Goal: Task Accomplishment & Management: Complete application form

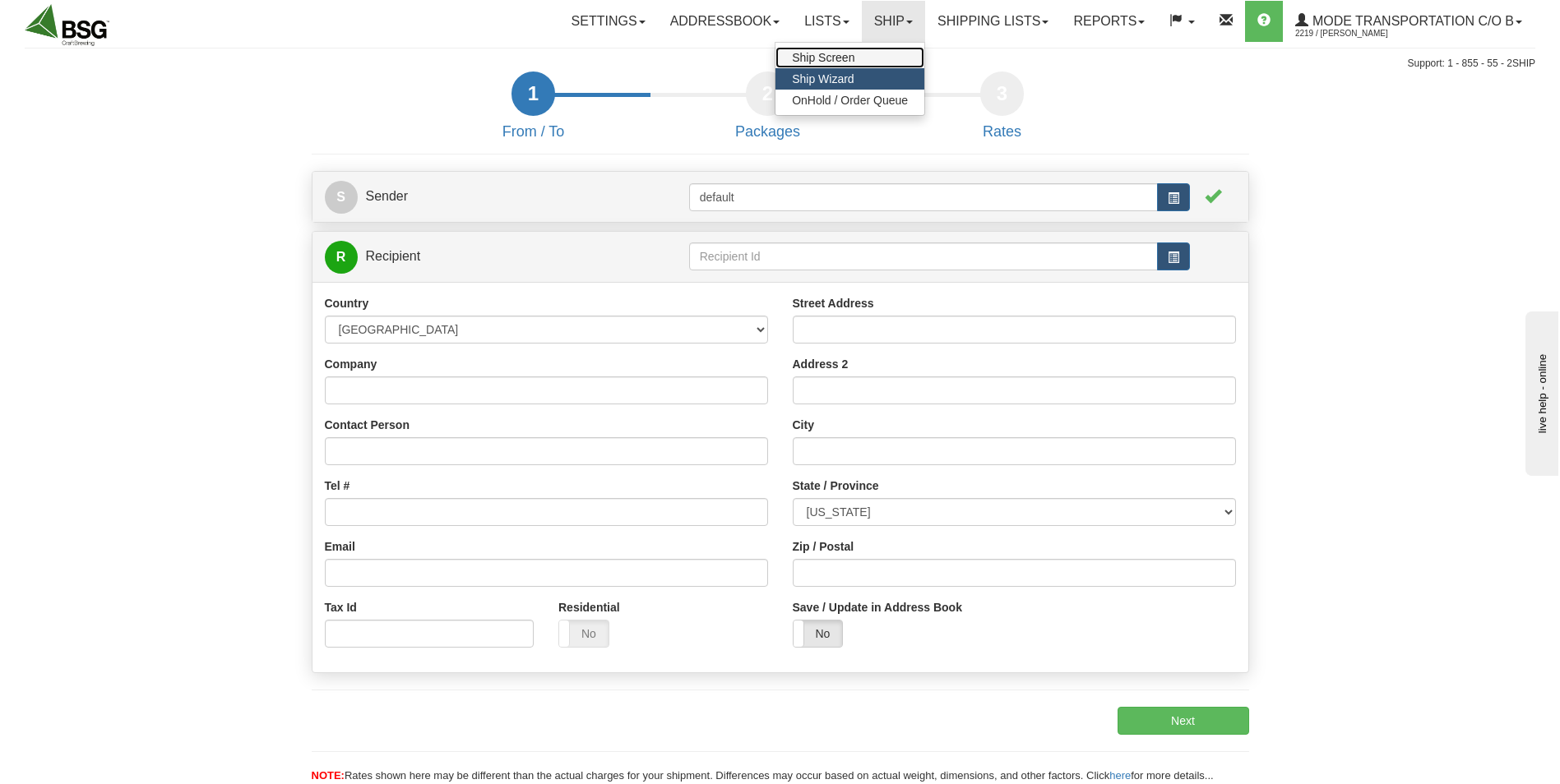
click at [865, 57] on link "Ship Screen" at bounding box center [849, 58] width 148 height 21
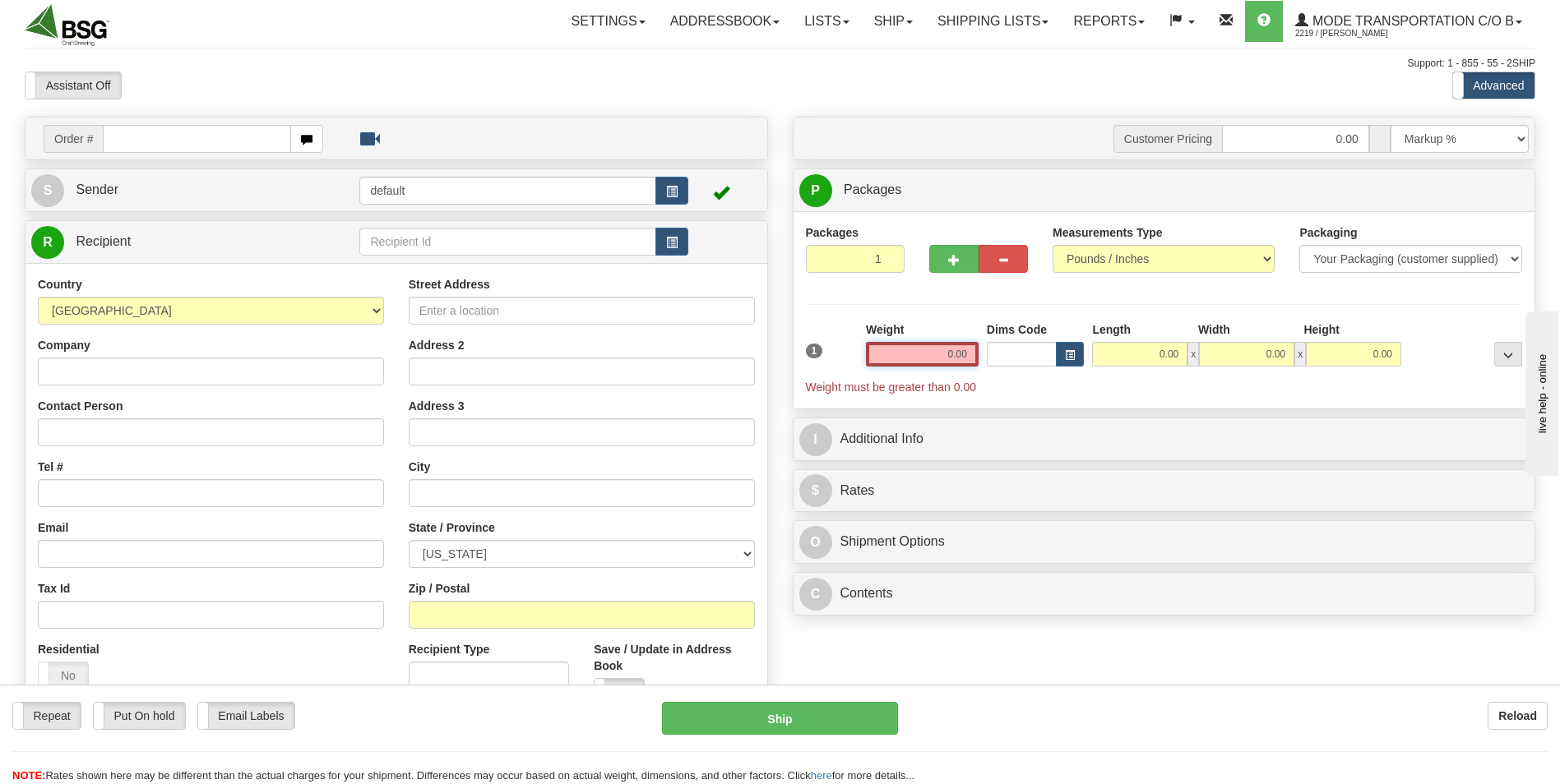
drag, startPoint x: 935, startPoint y: 359, endPoint x: 976, endPoint y: 354, distance: 41.3
click at [976, 354] on input "0.00" at bounding box center [922, 355] width 113 height 25
type input "48.00"
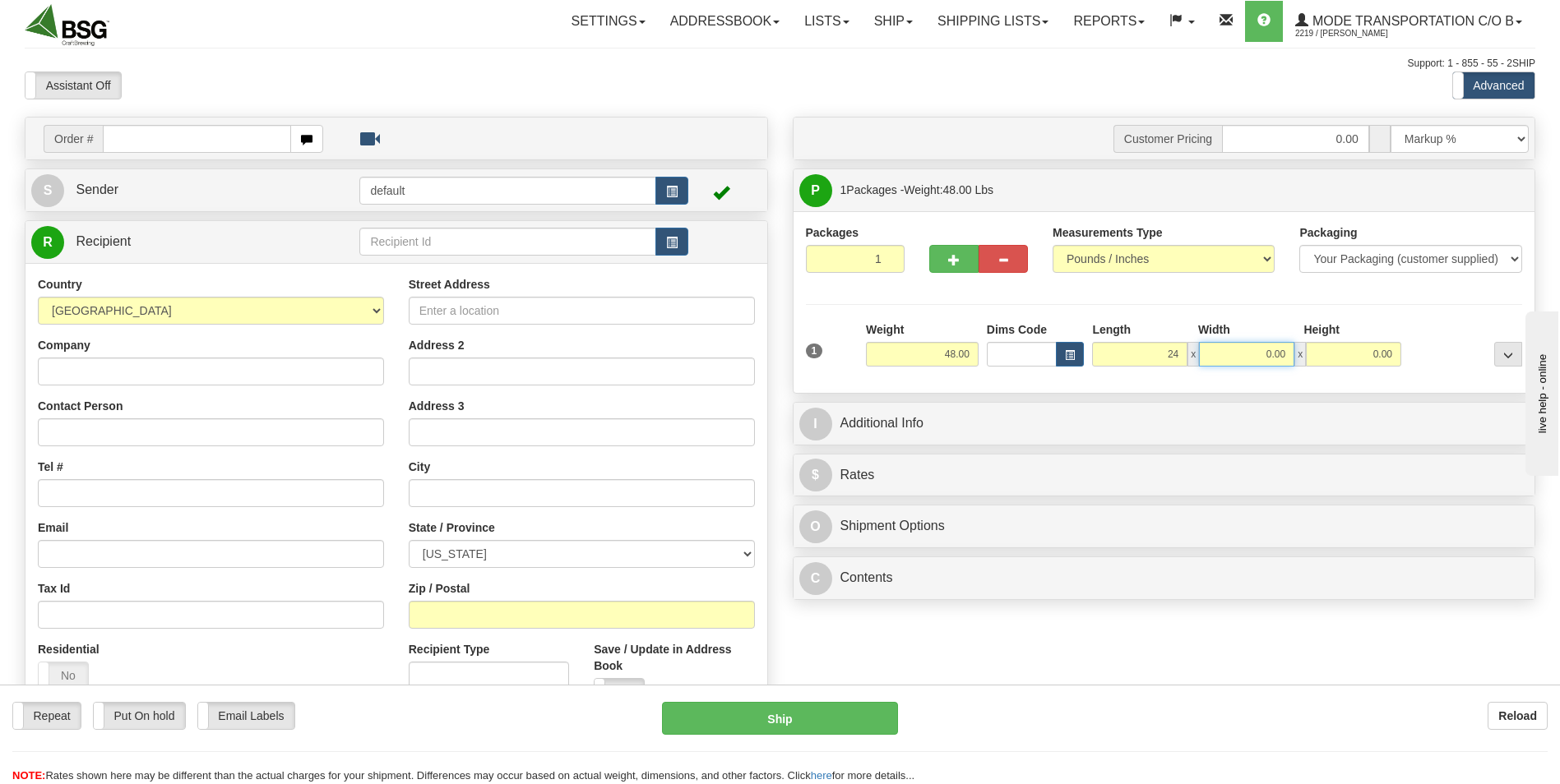
type input "24.00"
type input "16.00"
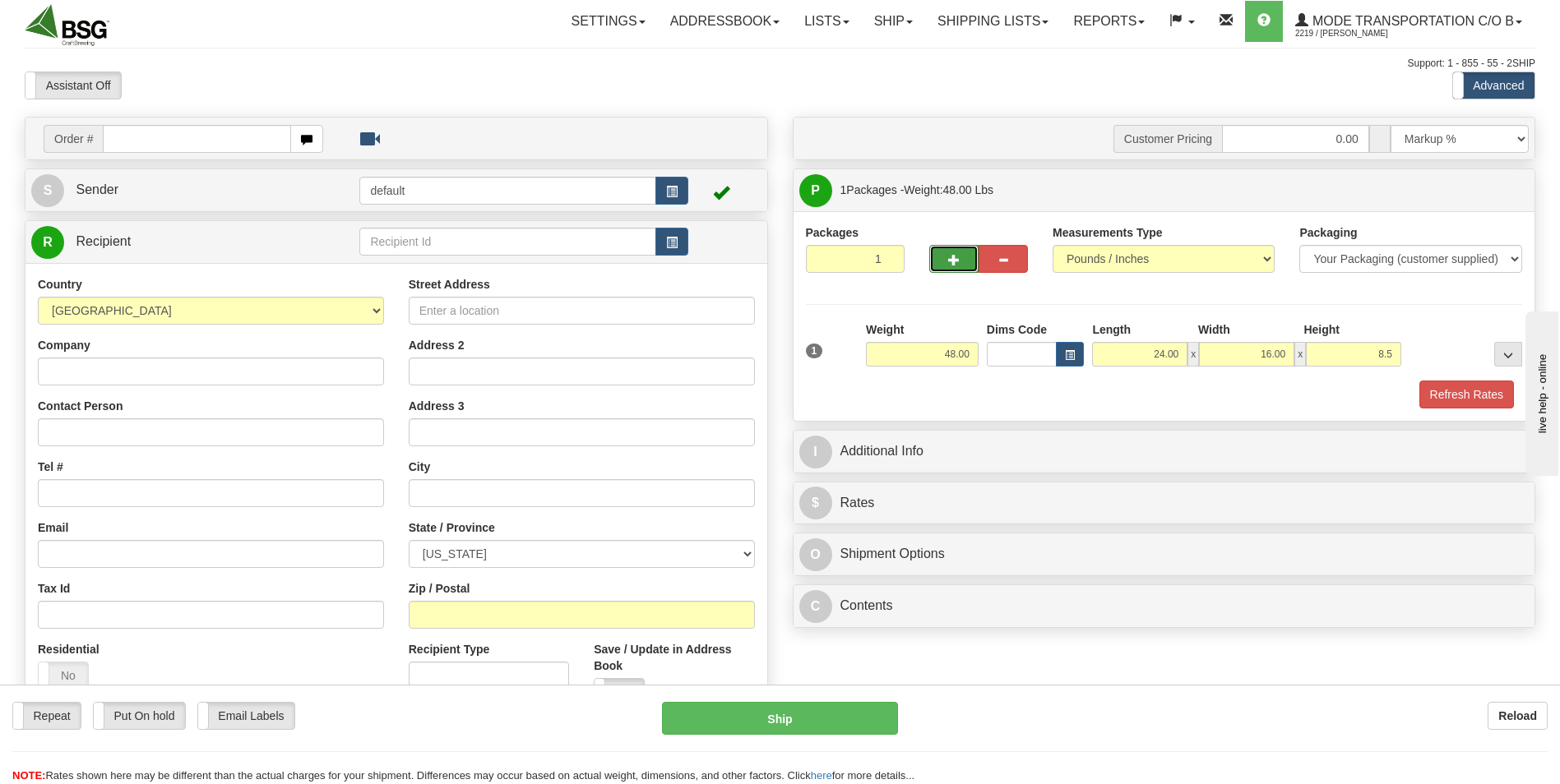
type input "8.50"
click at [945, 267] on button "button" at bounding box center [953, 259] width 49 height 28
type input "2"
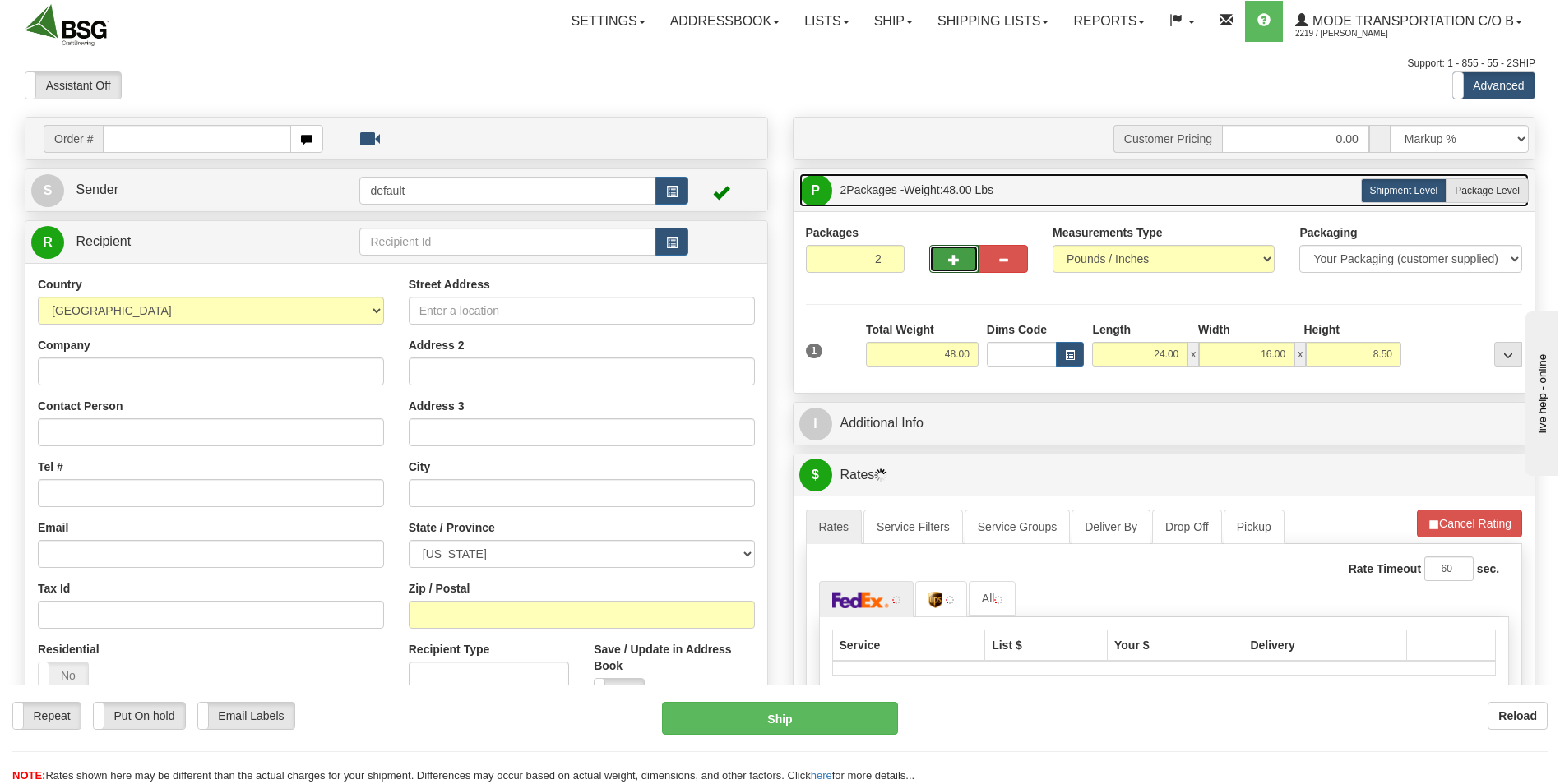
click at [1504, 174] on link "P Packages 2 Packages - Weight: 48.00 Lbs" at bounding box center [1164, 190] width 730 height 34
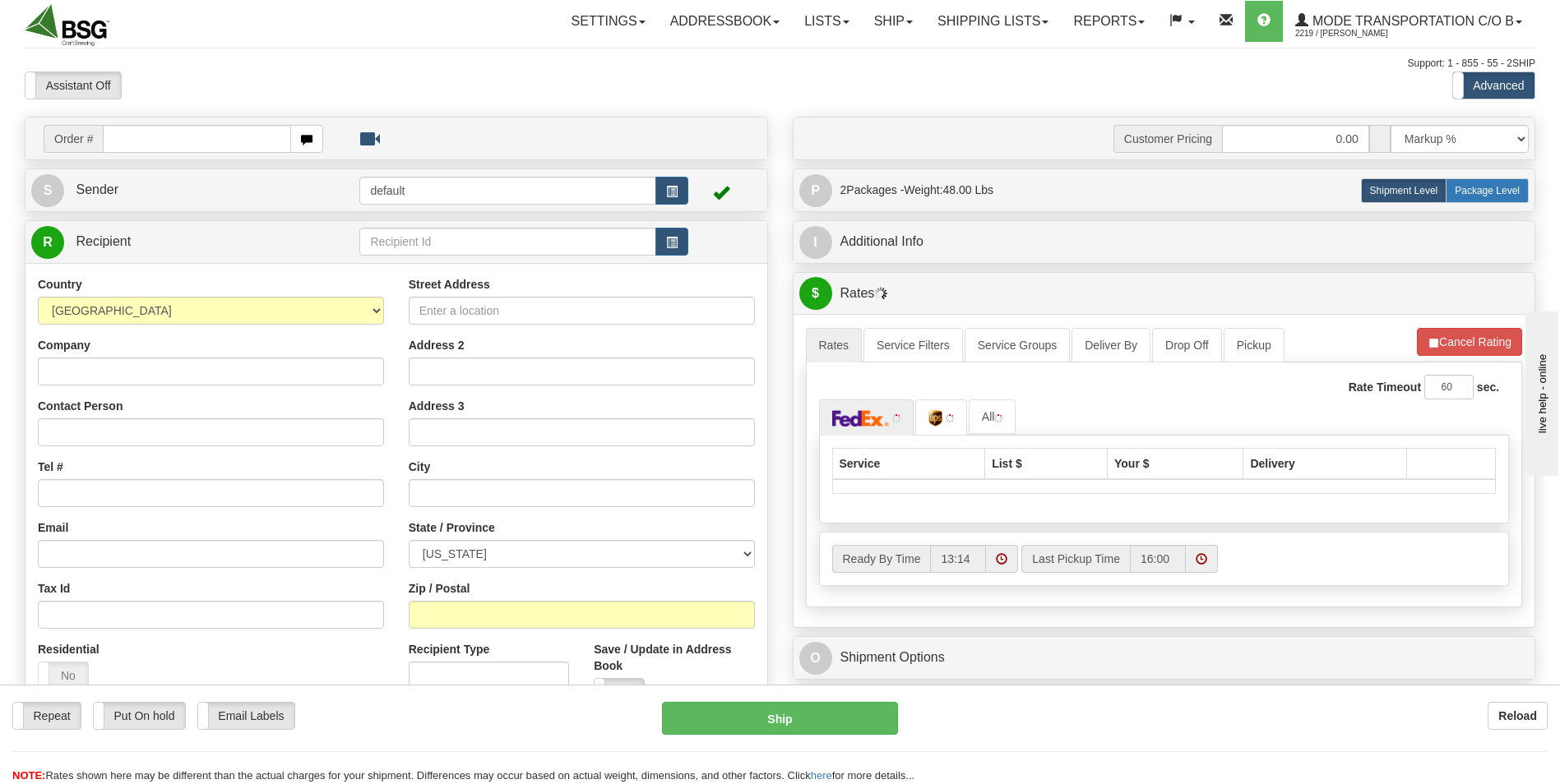
click at [1504, 181] on label "Package Level Pack.." at bounding box center [1486, 191] width 83 height 25
radio input "true"
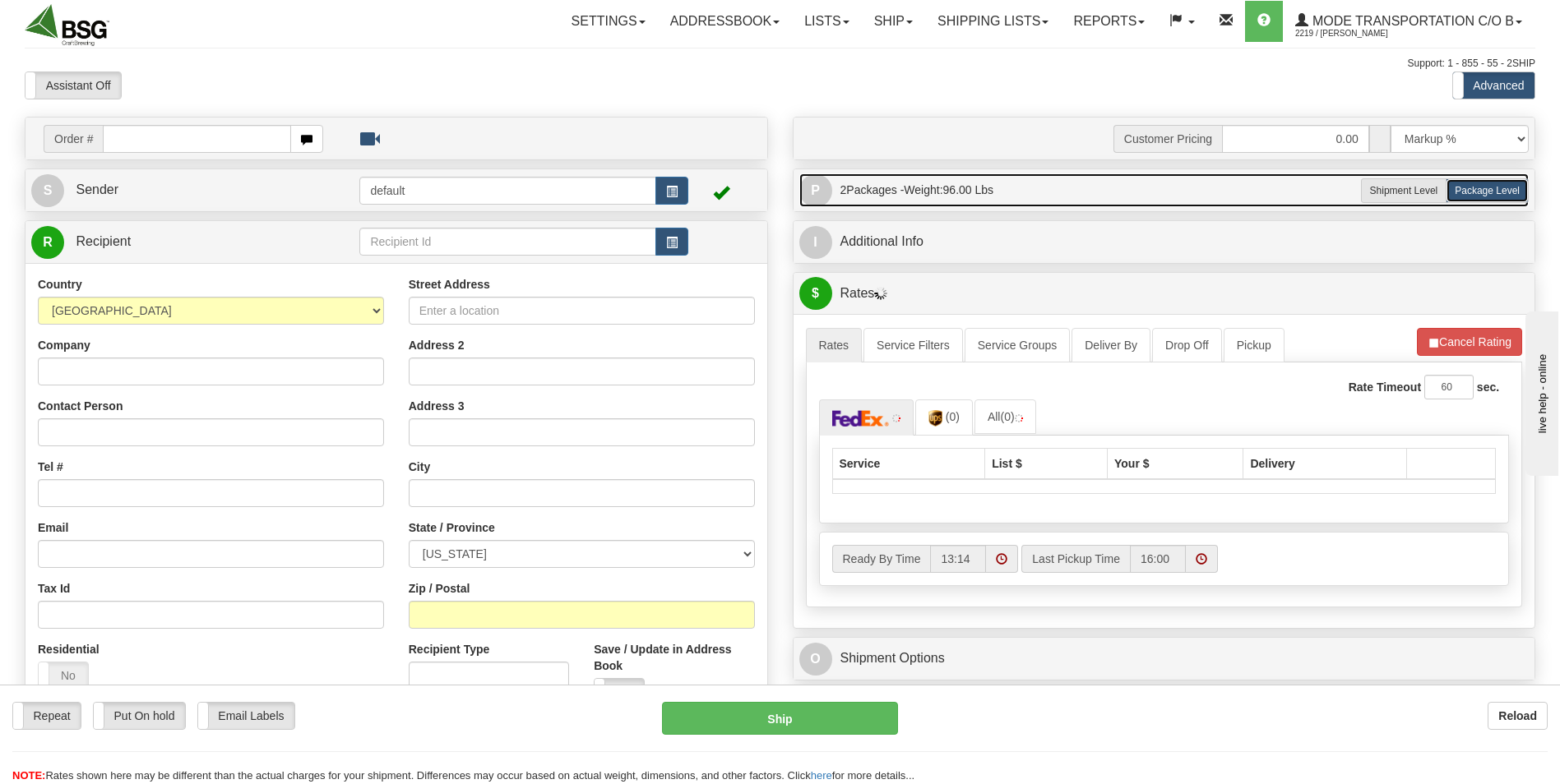
click at [1116, 204] on link "P Packages 2 Packages - Weight: 96.00 Lbs" at bounding box center [1164, 190] width 730 height 34
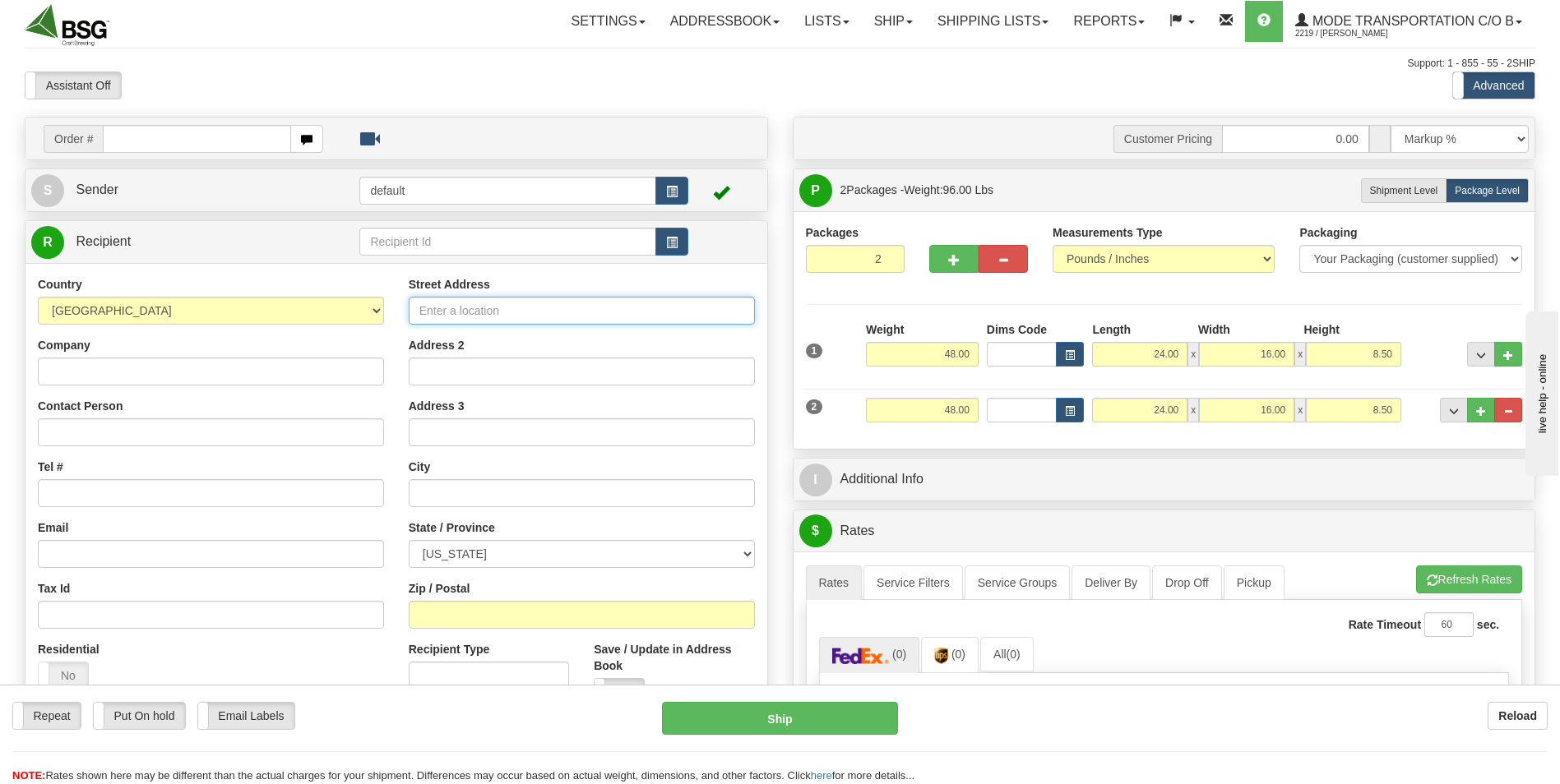
click at [460, 317] on input "Street Address" at bounding box center [581, 310] width 346 height 28
drag, startPoint x: 590, startPoint y: 309, endPoint x: 582, endPoint y: 310, distance: 8.1
click at [590, 309] on input "[STREET_ADDRESS]" at bounding box center [581, 310] width 346 height 28
drag, startPoint x: 554, startPoint y: 315, endPoint x: 520, endPoint y: 310, distance: 34.4
click at [520, 310] on input "[STREET_ADDRESS]" at bounding box center [581, 310] width 346 height 28
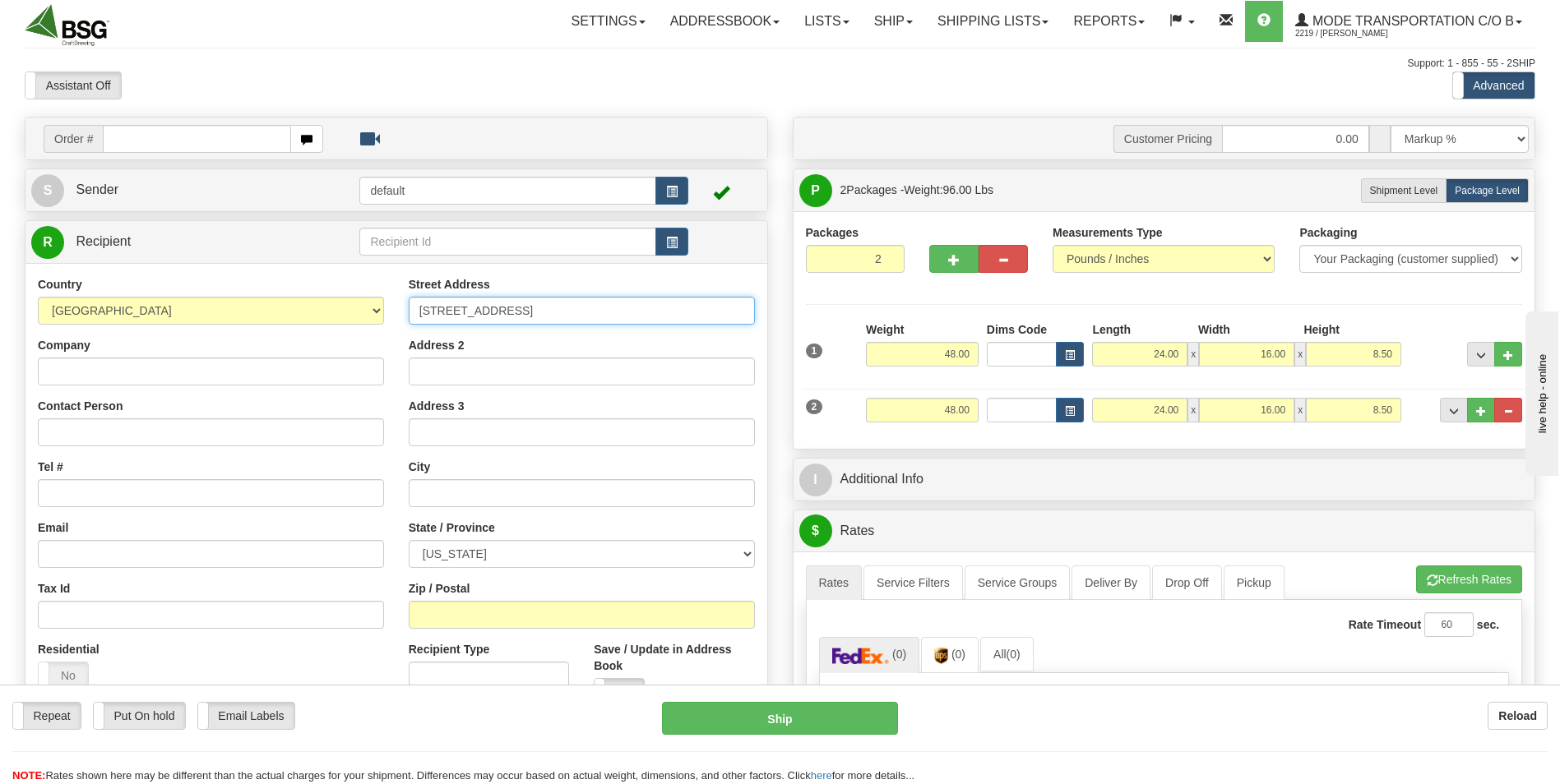
type input "[STREET_ADDRESS]"
click at [236, 376] on input "Company" at bounding box center [211, 371] width 346 height 28
type input "[PERSON_NAME] Daze Brewing"
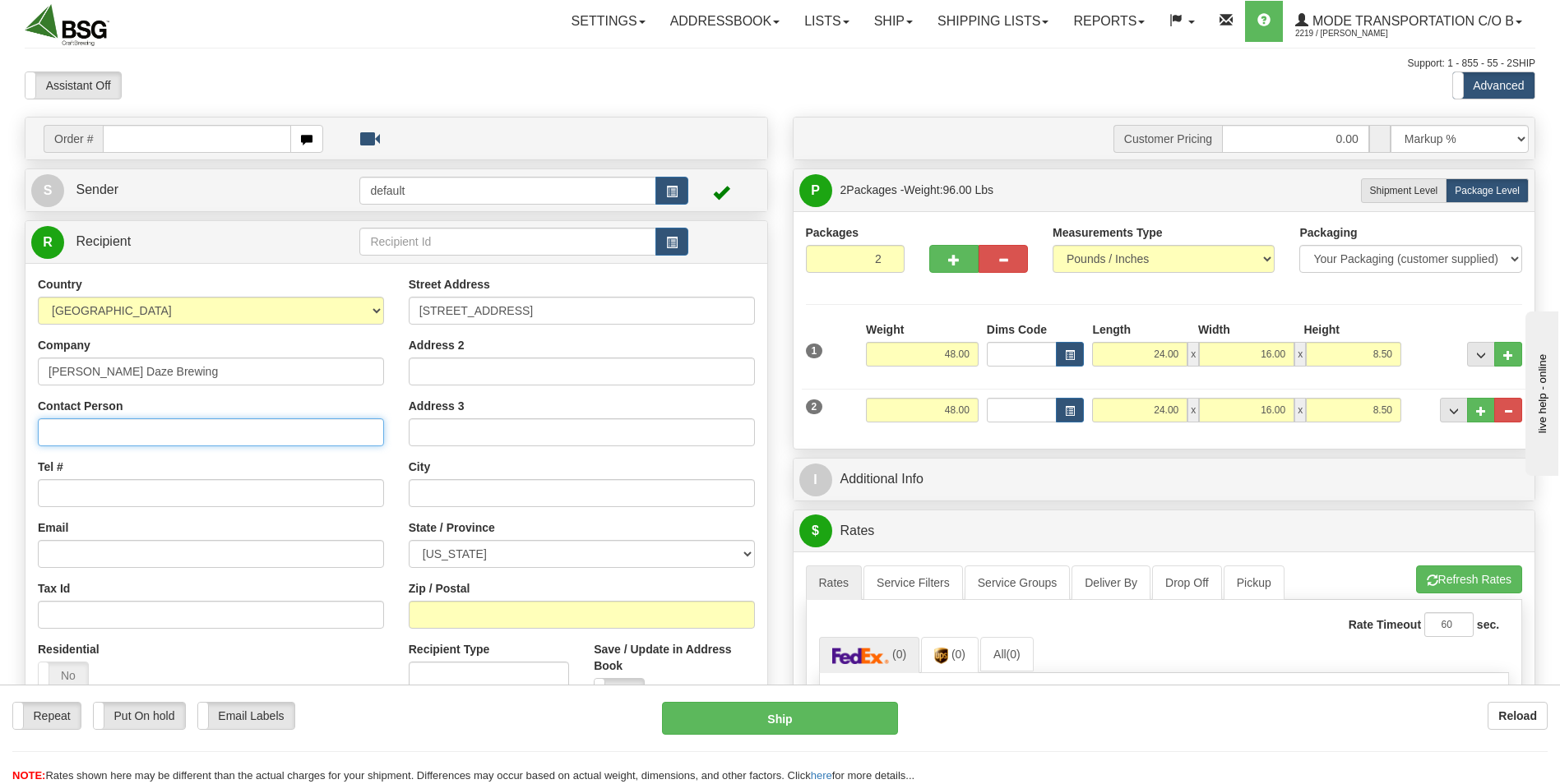
click at [132, 433] on input "Contact Person" at bounding box center [211, 432] width 346 height 28
type input "[PERSON_NAME]"
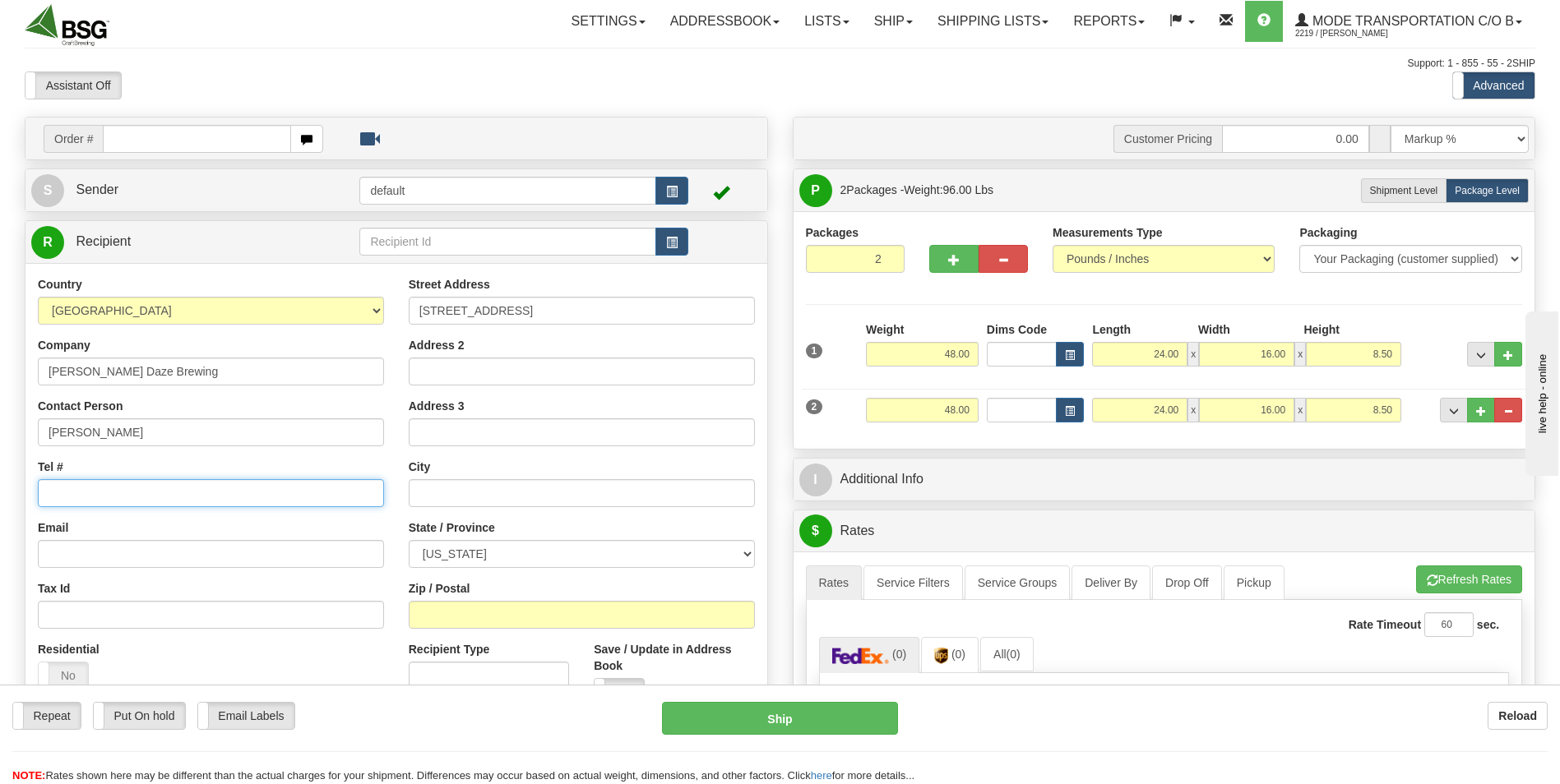
click at [133, 496] on input "Tel #" at bounding box center [211, 492] width 346 height 28
type input "[PHONE_NUMBER]"
click at [484, 492] on input "text" at bounding box center [581, 492] width 346 height 28
type input "Poulsbo"
click at [476, 553] on select "[US_STATE] [US_STATE] [US_STATE] [US_STATE] Armed Forces America Armed Forces E…" at bounding box center [581, 554] width 346 height 28
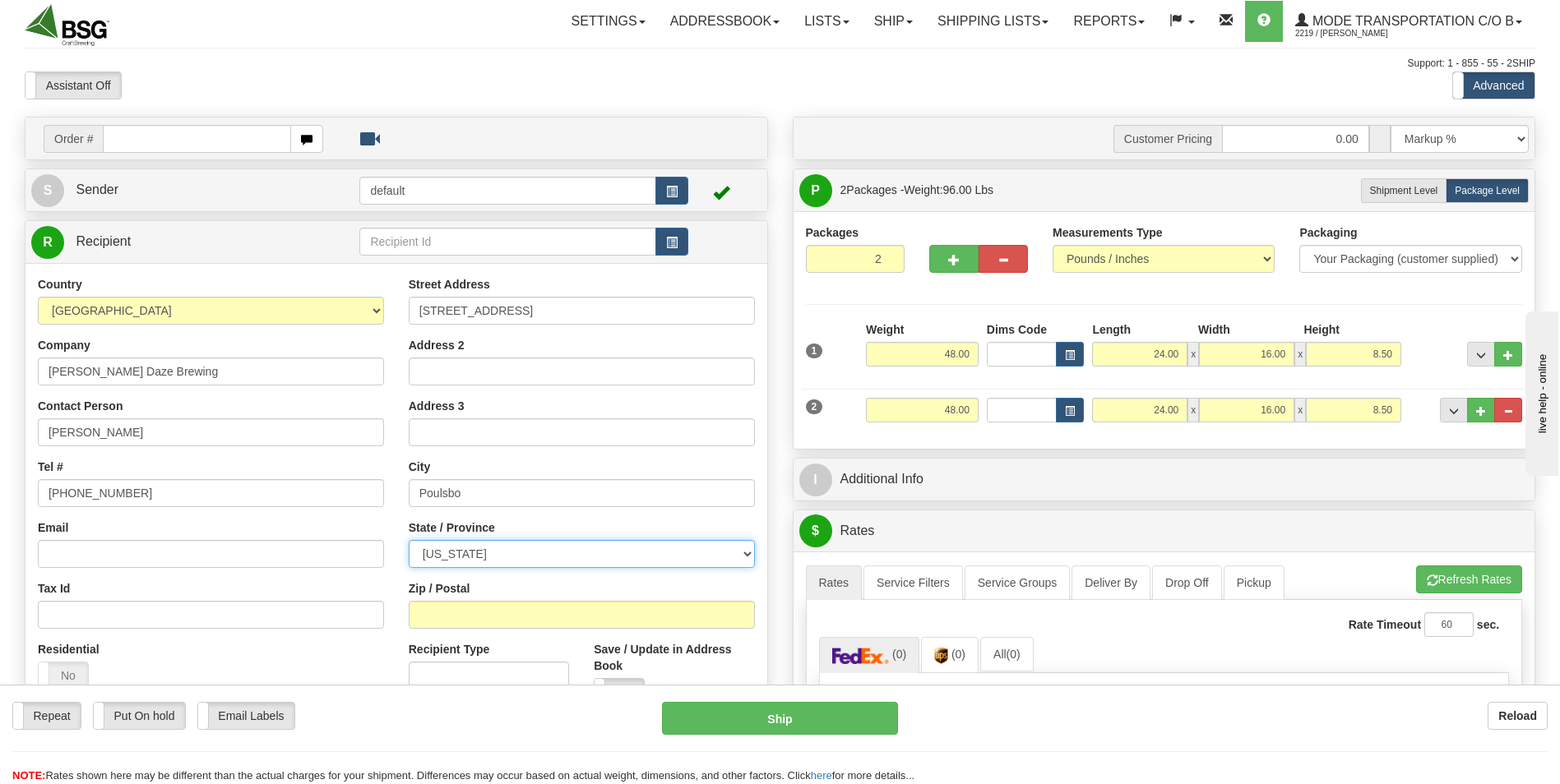
select select "WA"
click at [409, 540] on select "[US_STATE] [US_STATE] [US_STATE] [US_STATE] Armed Forces America Armed Forces E…" at bounding box center [581, 554] width 346 height 28
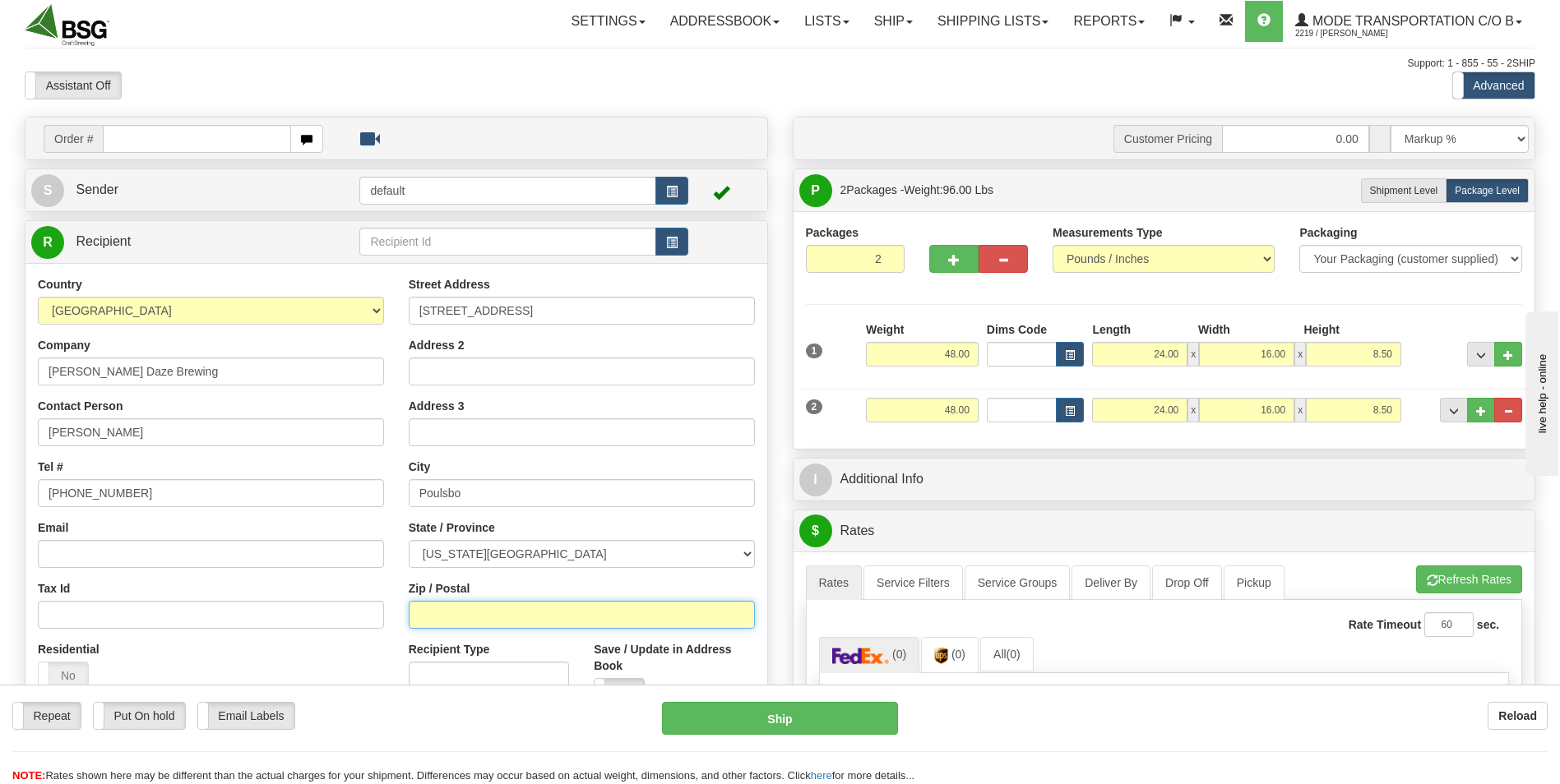
click at [492, 612] on input "Zip / Postal" at bounding box center [581, 614] width 346 height 28
type input "98370"
click at [354, 660] on div "Residential Yes No" at bounding box center [211, 671] width 371 height 60
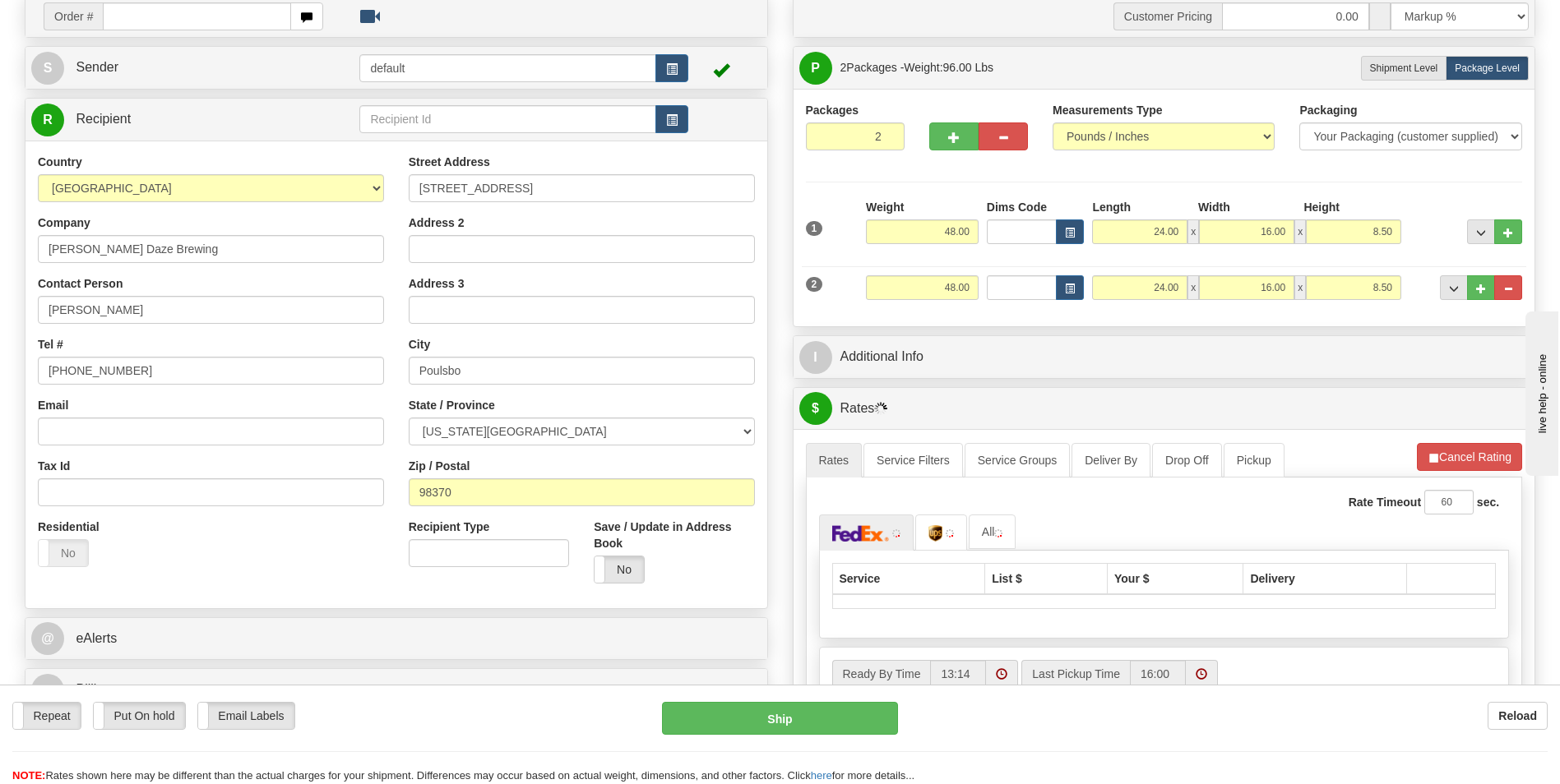
scroll to position [164, 0]
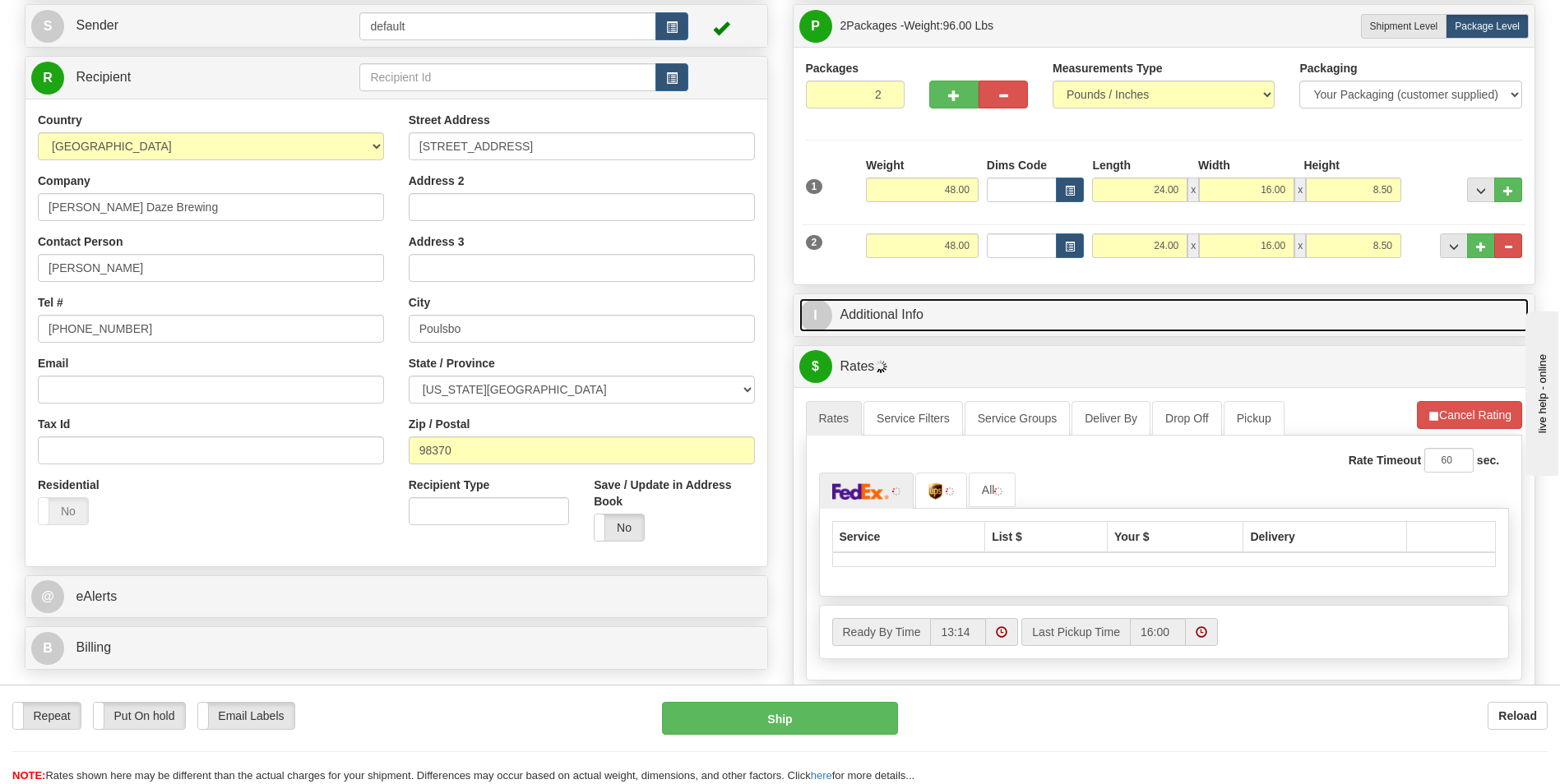
drag, startPoint x: 987, startPoint y: 323, endPoint x: 998, endPoint y: 326, distance: 11.4
click at [987, 323] on link "I Additional Info" at bounding box center [1164, 316] width 730 height 34
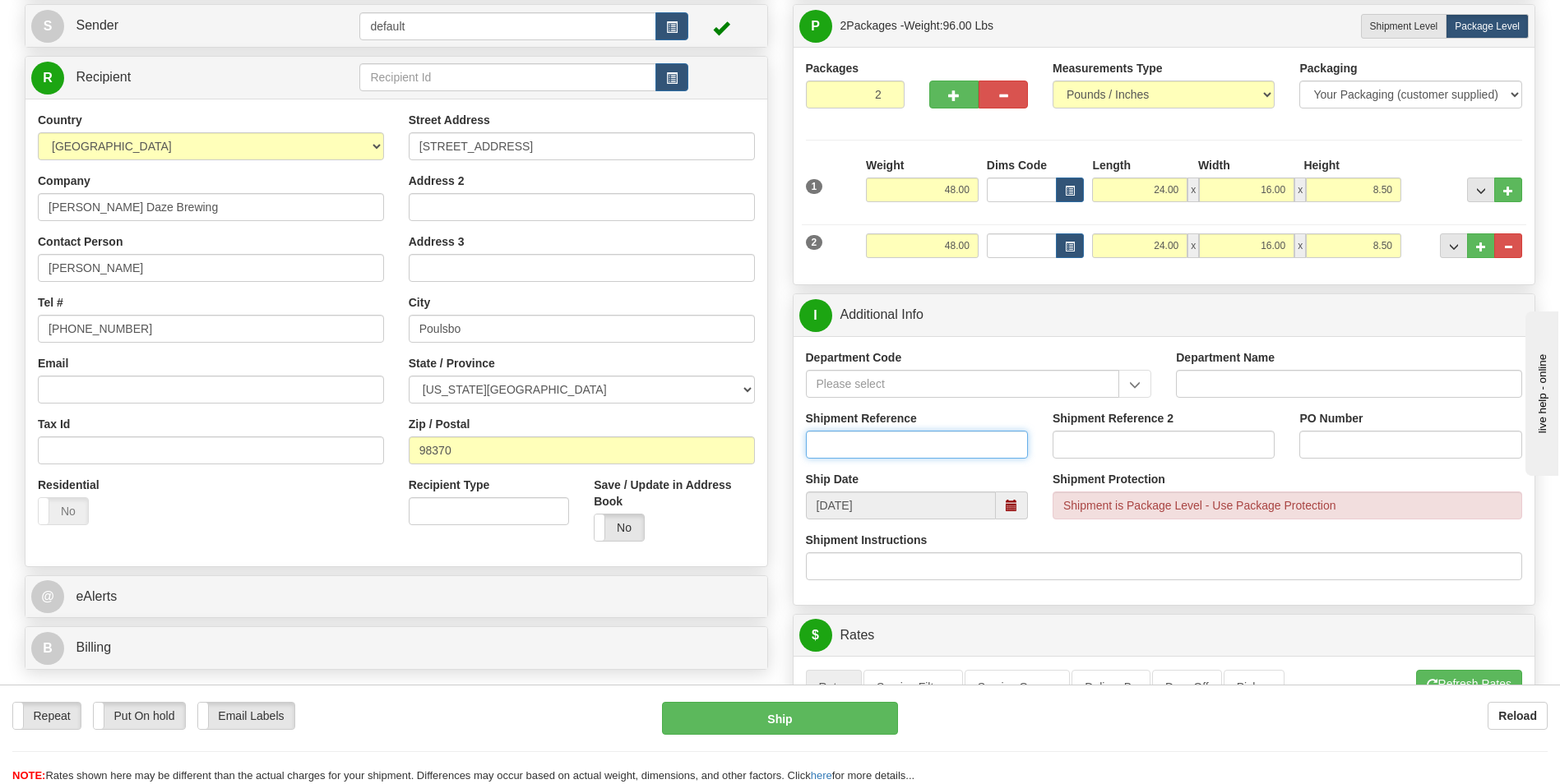
drag, startPoint x: 960, startPoint y: 430, endPoint x: 956, endPoint y: 442, distance: 12.6
click at [960, 431] on input "Shipment Reference" at bounding box center [916, 444] width 222 height 28
type input "[PERSON_NAME]/ Customer Product VGF"
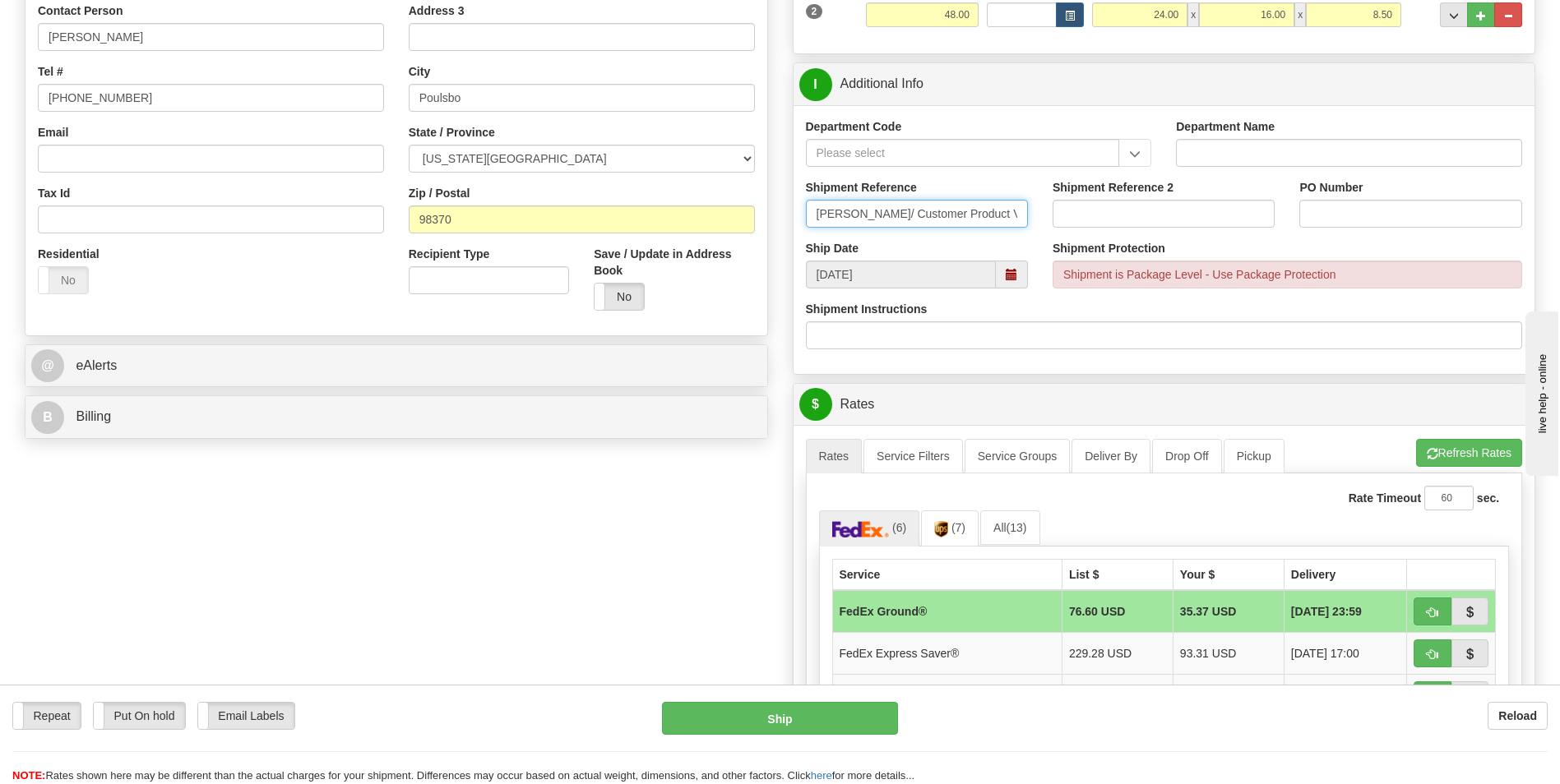
scroll to position [411, 0]
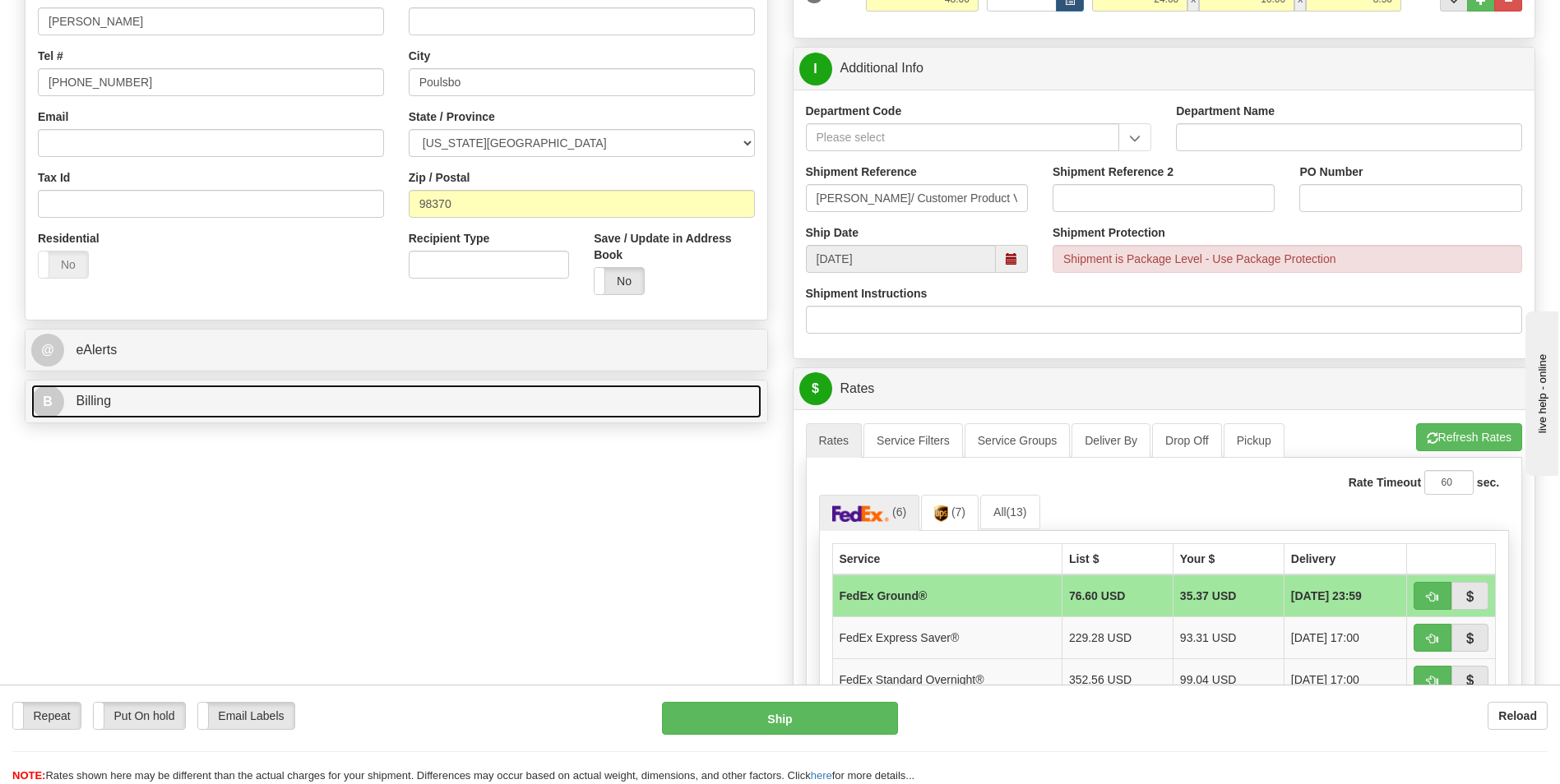
click at [220, 400] on link "B Billing" at bounding box center [396, 402] width 730 height 34
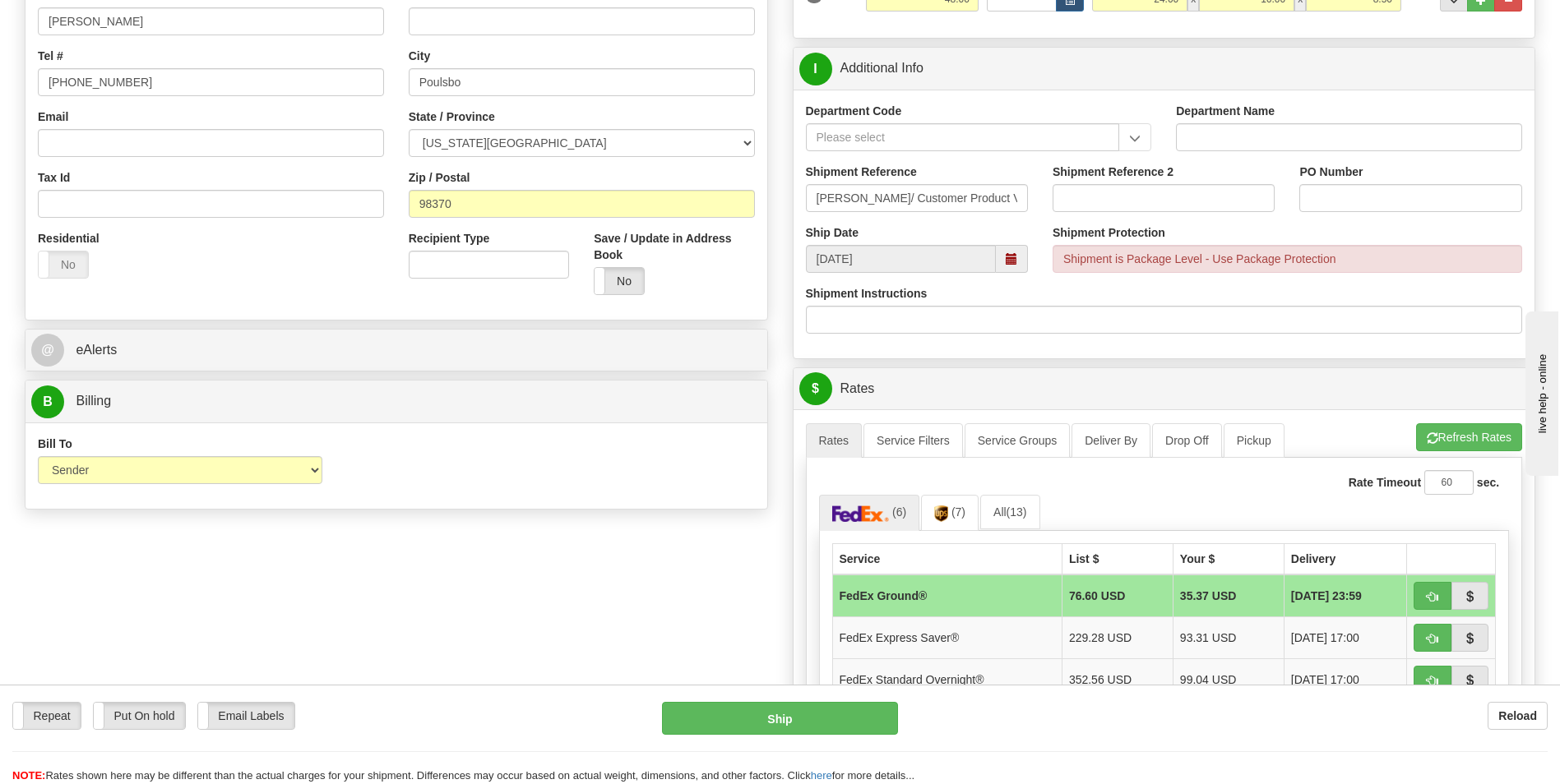
drag, startPoint x: 123, startPoint y: 454, endPoint x: 118, endPoint y: 468, distance: 14.9
click at [123, 458] on div "Bill To Sender Recipient Third Party Collect" at bounding box center [180, 460] width 284 height 49
drag, startPoint x: 118, startPoint y: 468, endPoint x: 118, endPoint y: 486, distance: 18.0
click at [118, 469] on select "Sender Recipient Third Party Collect" at bounding box center [180, 469] width 284 height 28
select select "3"
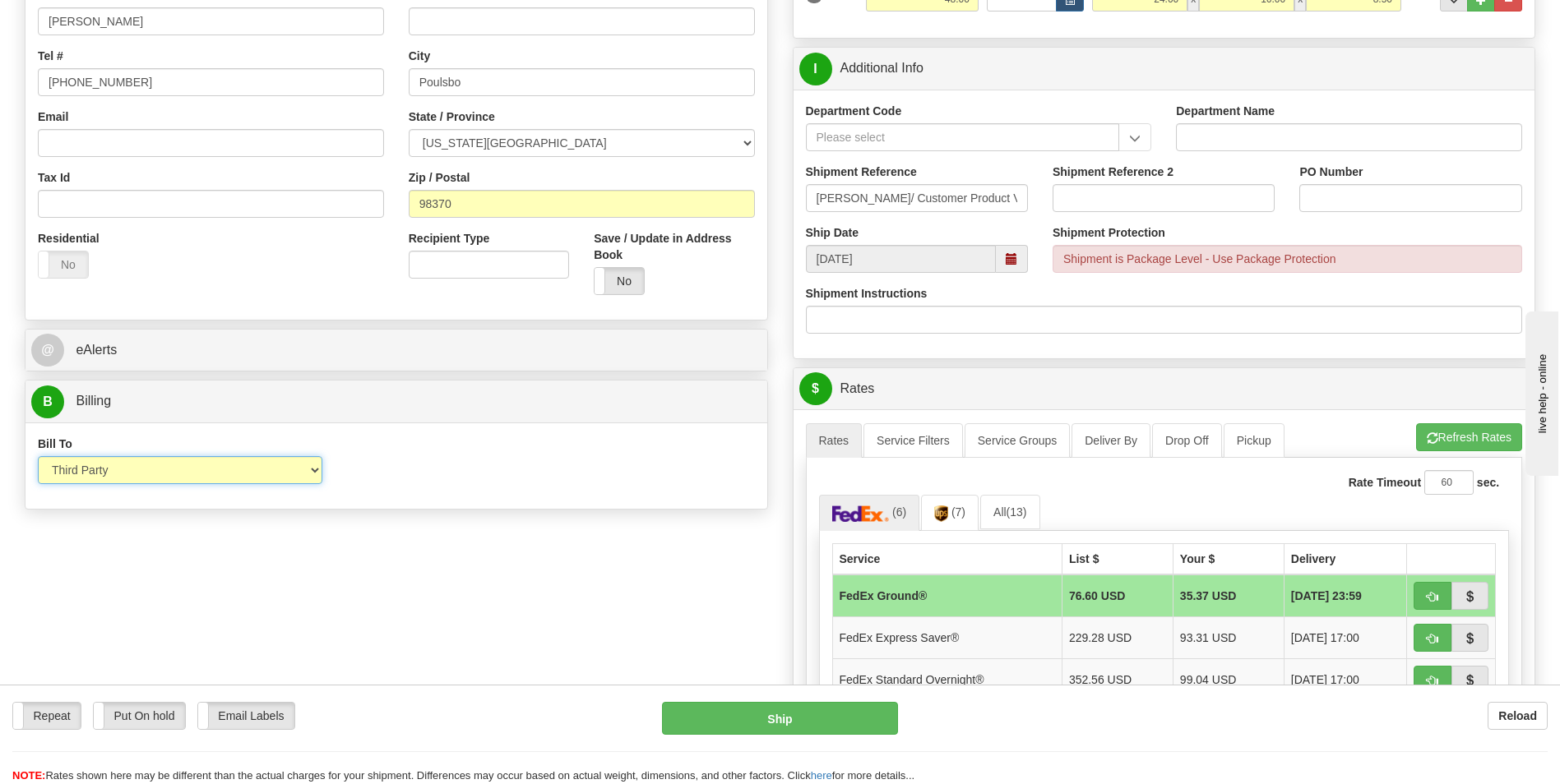
click at [38, 456] on select "Sender Recipient Third Party Collect" at bounding box center [180, 469] width 284 height 28
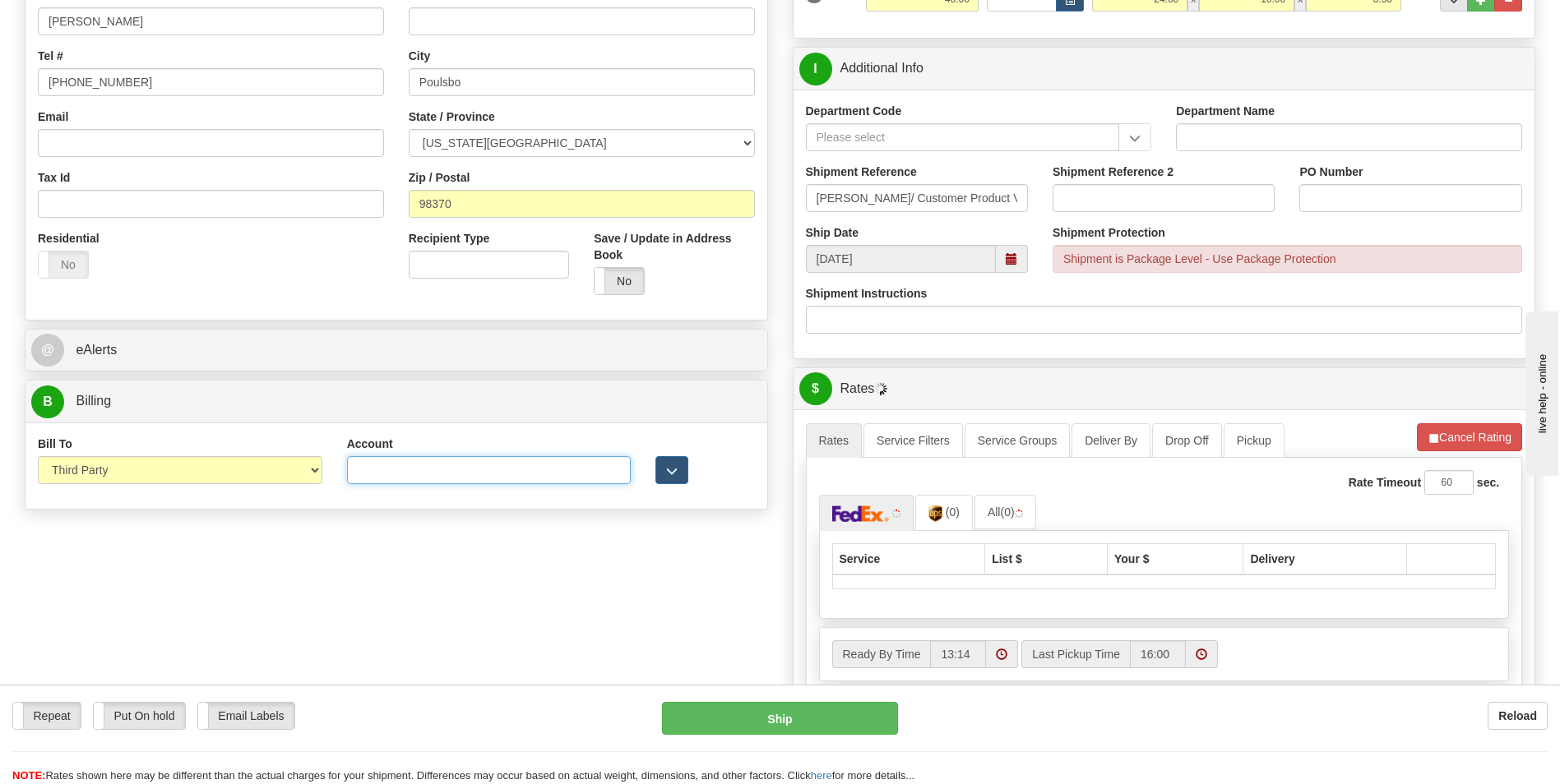
click at [419, 475] on input "Account" at bounding box center [489, 469] width 284 height 28
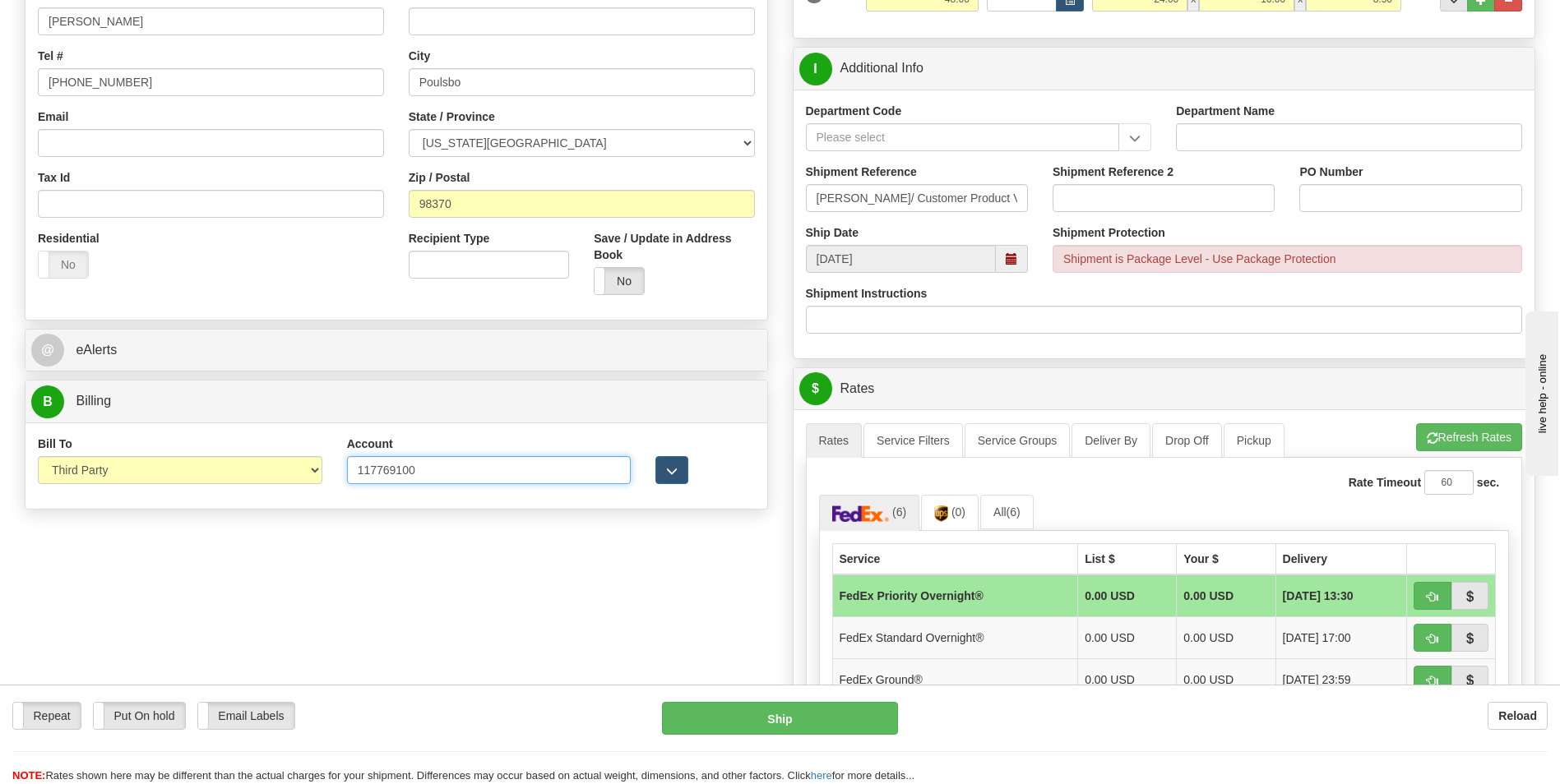
type input "117769100"
click at [582, 577] on div "Order # S Sender default" at bounding box center [780, 396] width 1535 height 1381
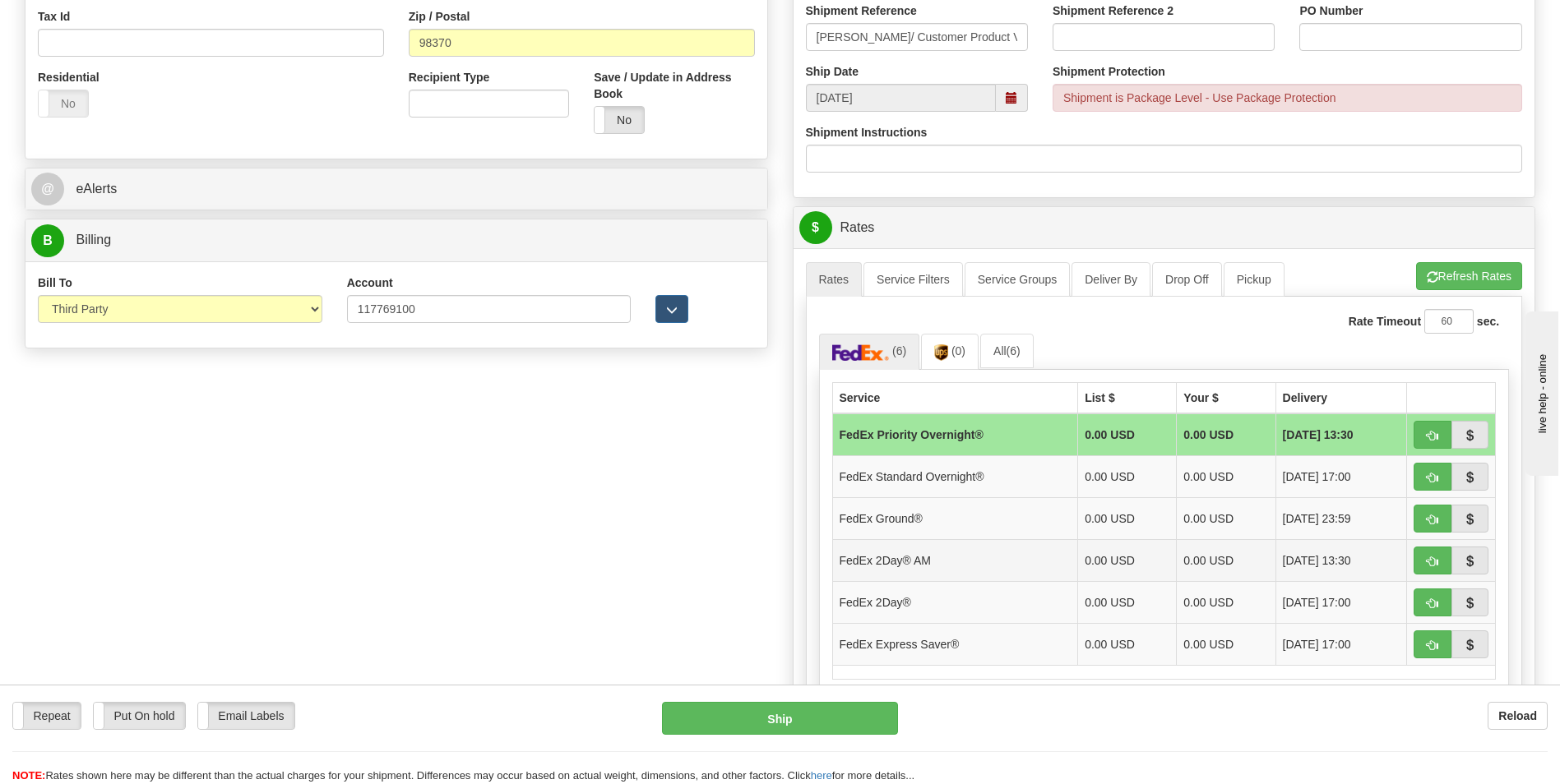
scroll to position [575, 0]
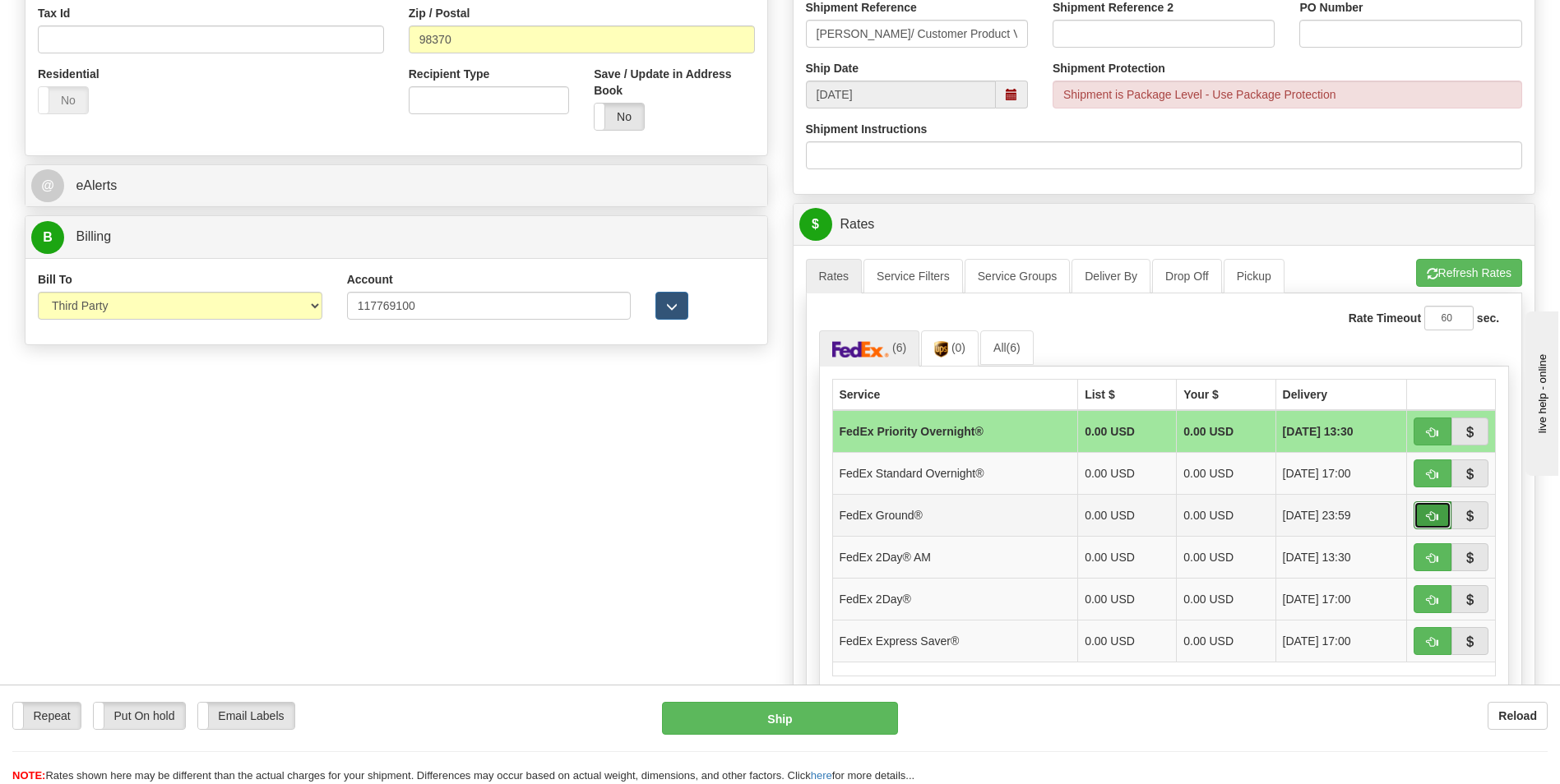
click at [1420, 515] on button "button" at bounding box center [1432, 515] width 38 height 28
type input "92"
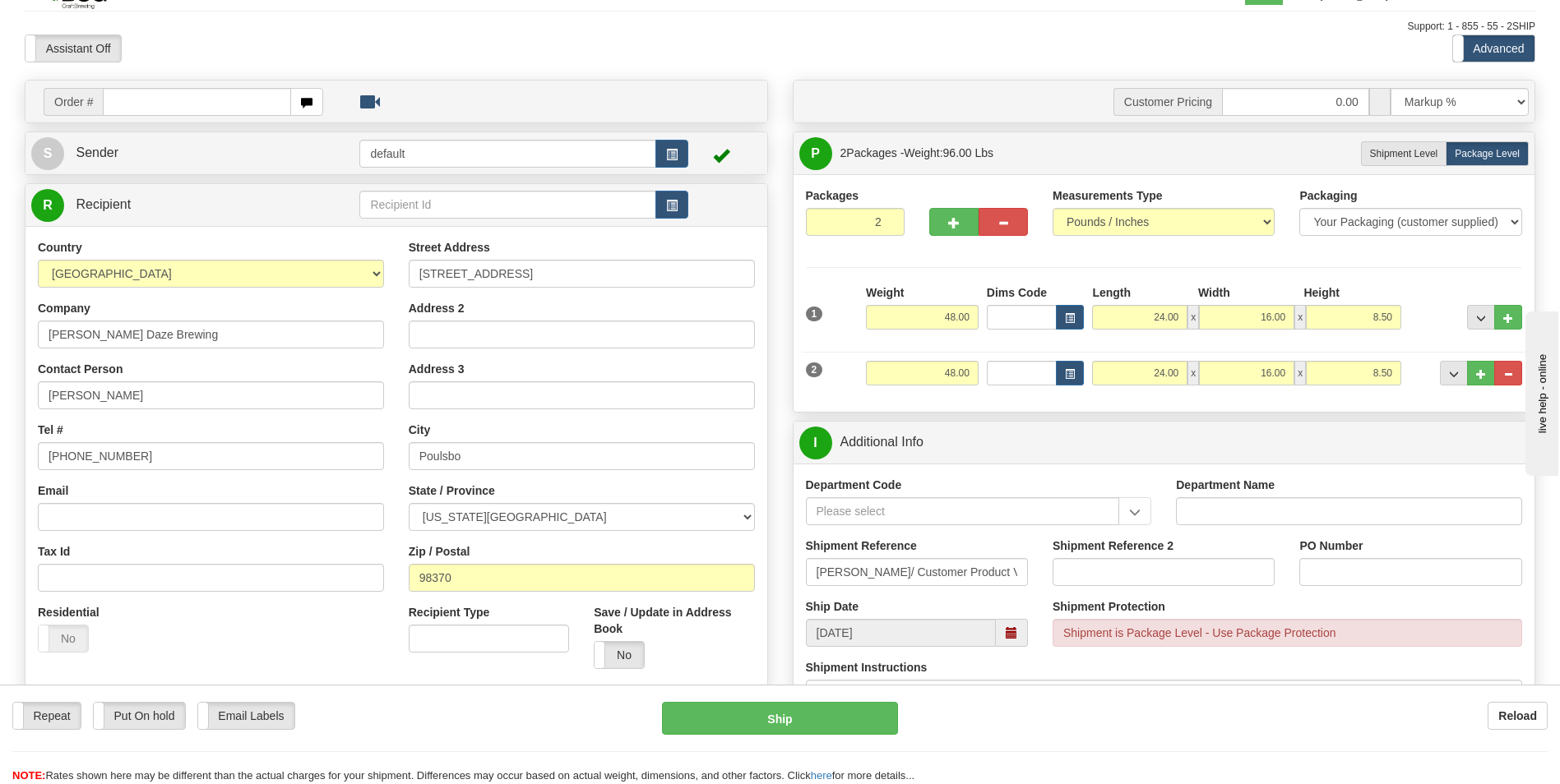
scroll to position [0, 0]
